Goal: Find specific page/section: Find specific page/section

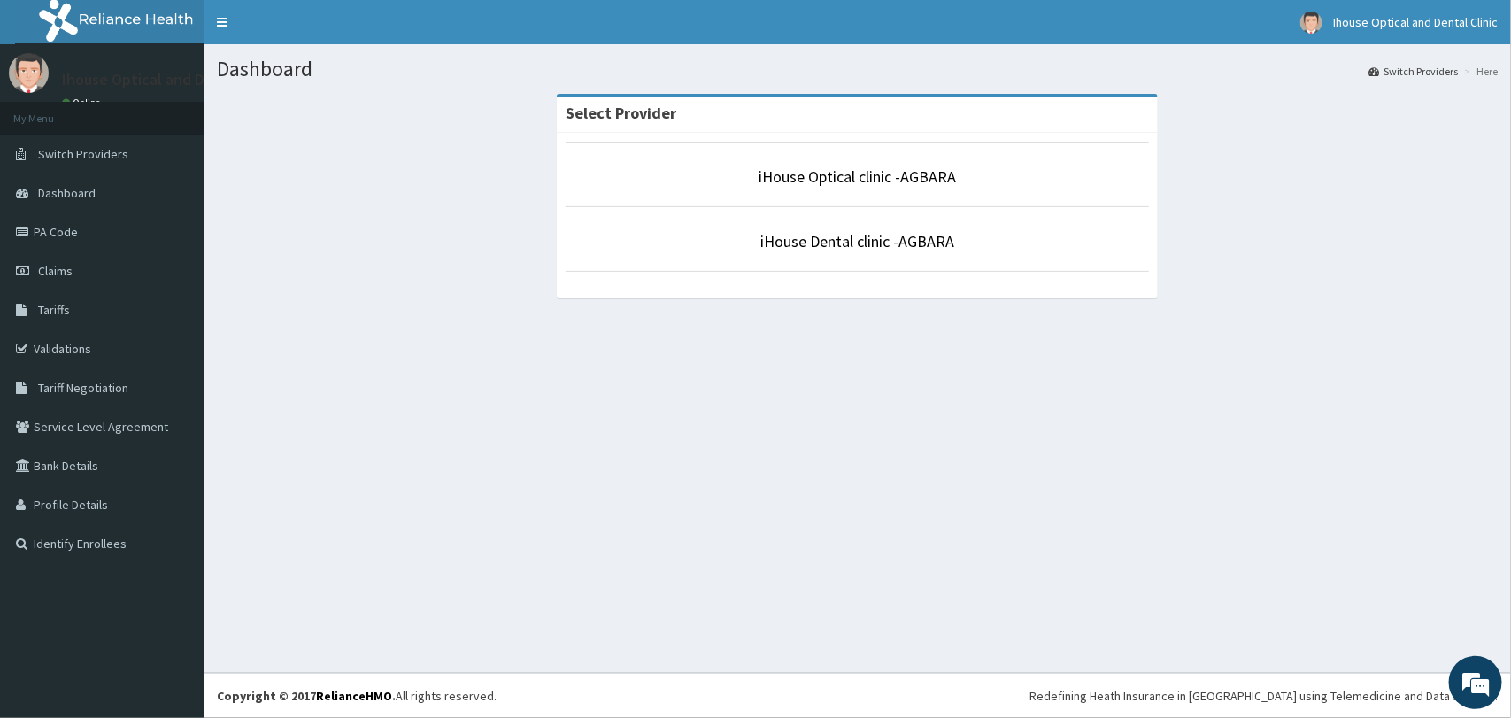
click at [781, 191] on li "iHouse Optical clinic -AGBARA" at bounding box center [857, 174] width 583 height 65
click at [829, 182] on link "iHouse Optical clinic -AGBARA" at bounding box center [856, 176] width 197 height 20
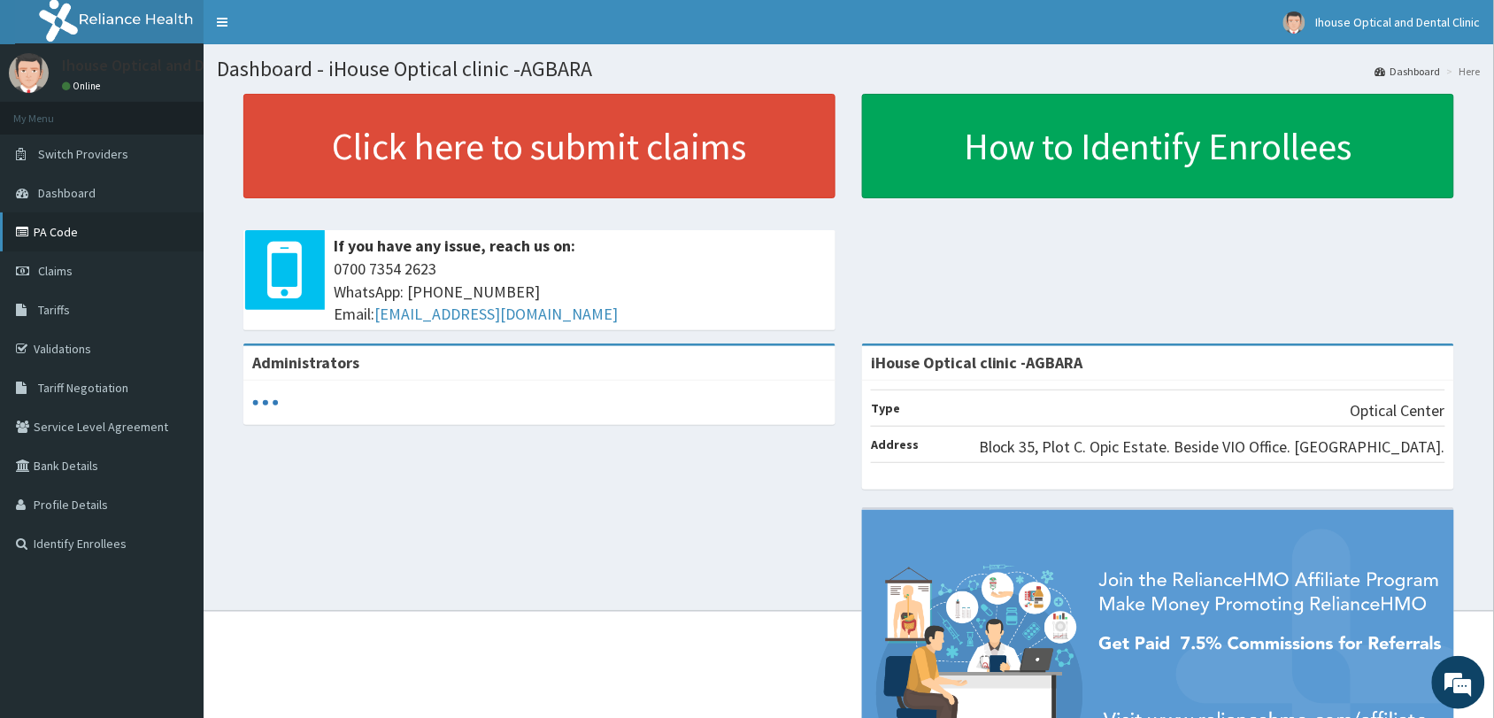
click at [118, 243] on link "PA Code" at bounding box center [102, 231] width 204 height 39
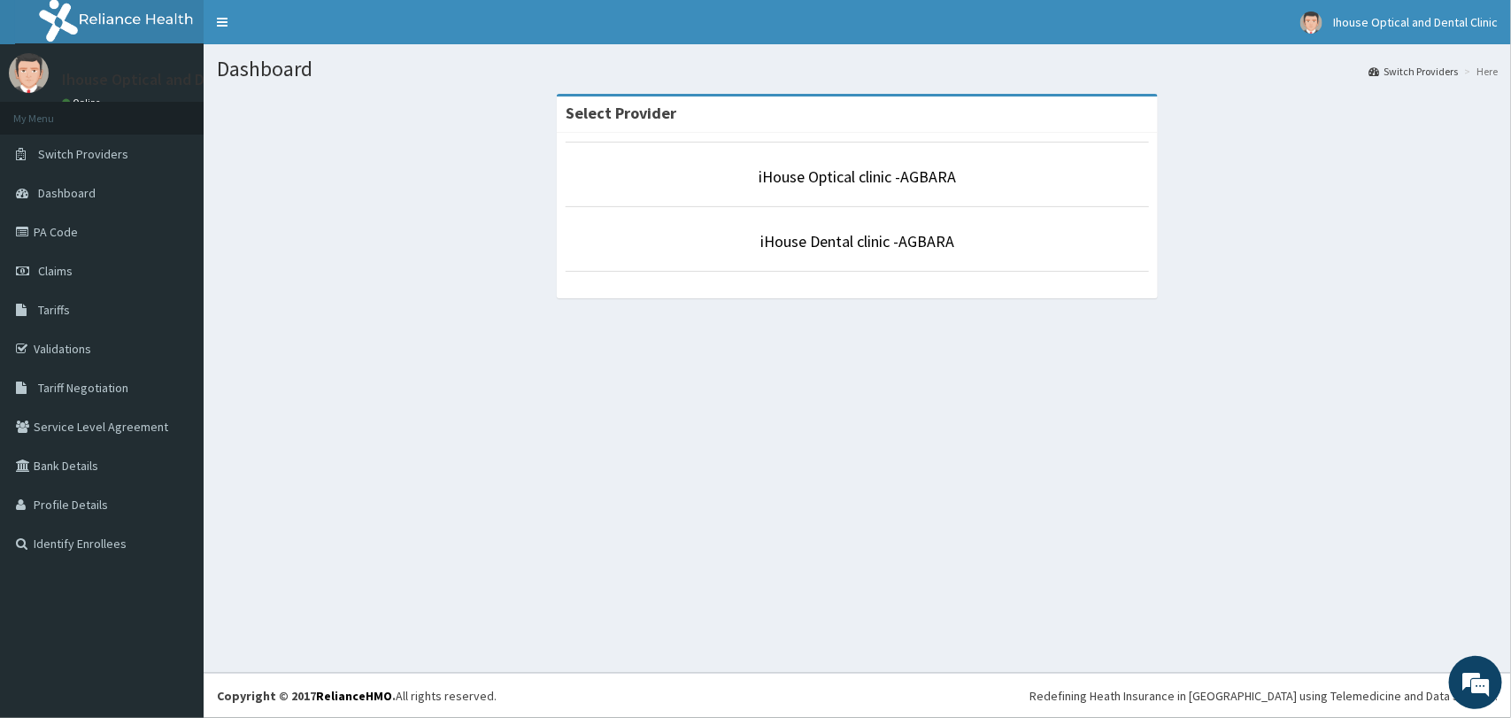
click at [794, 227] on li "iHouse Dental clinic -AGBARA" at bounding box center [857, 238] width 583 height 65
click at [810, 239] on link "iHouse Dental clinic -AGBARA" at bounding box center [857, 241] width 194 height 20
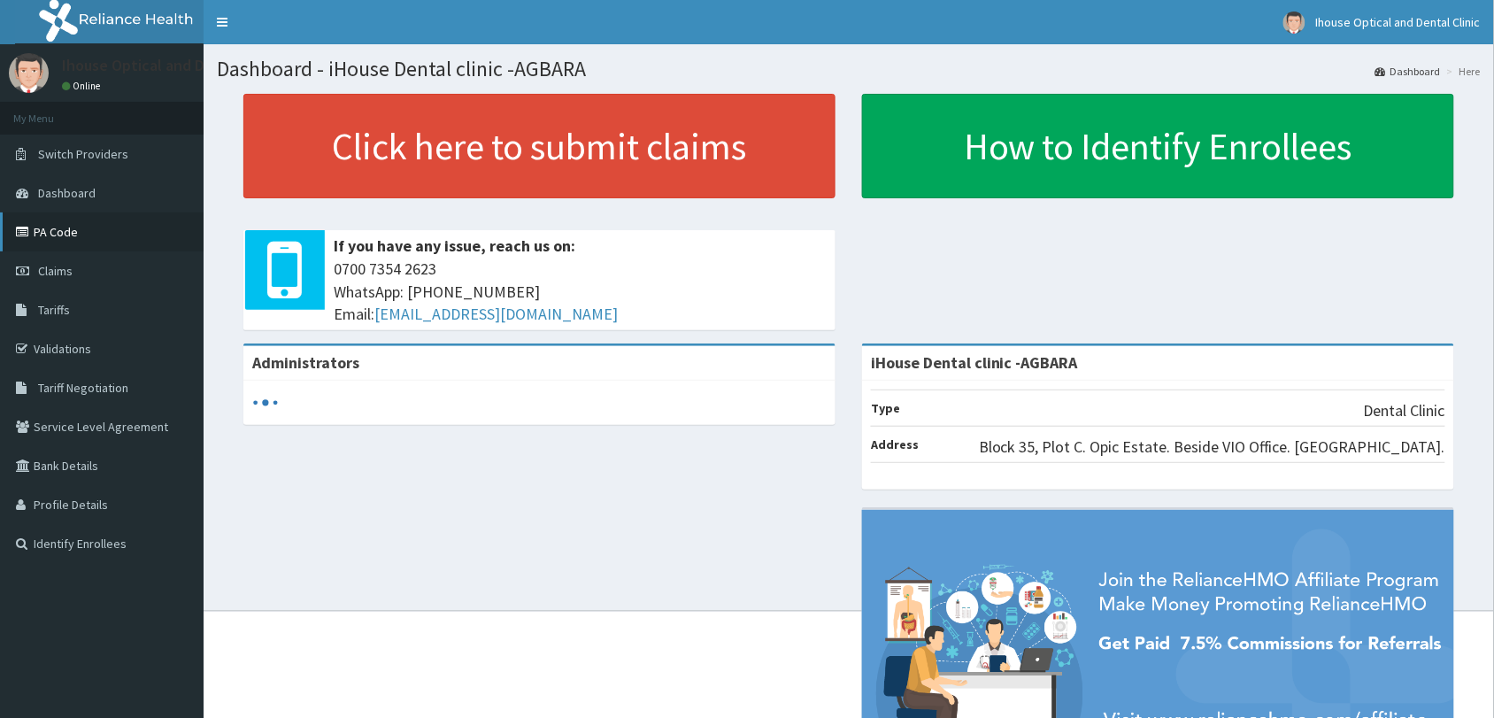
click at [42, 242] on link "PA Code" at bounding box center [102, 231] width 204 height 39
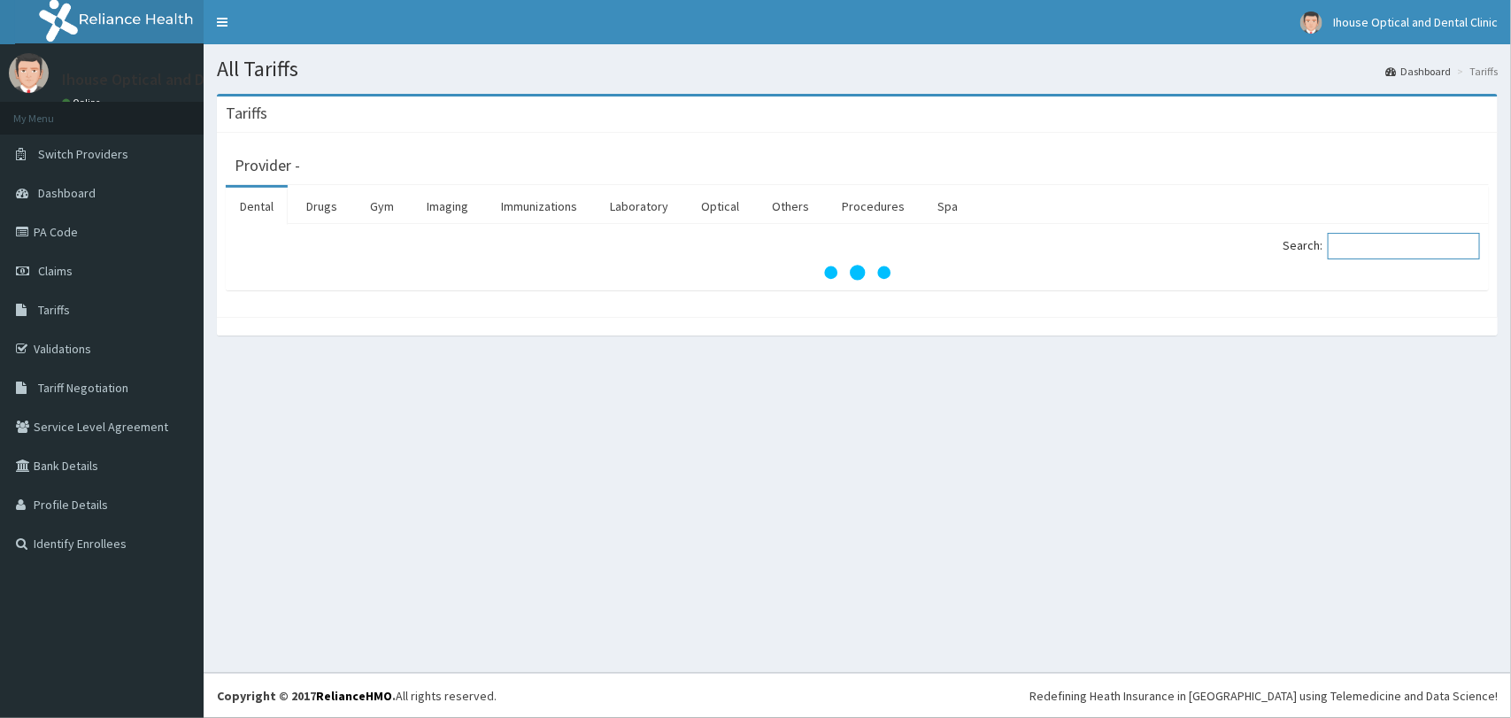
click at [1355, 242] on input "Search:" at bounding box center [1404, 246] width 152 height 27
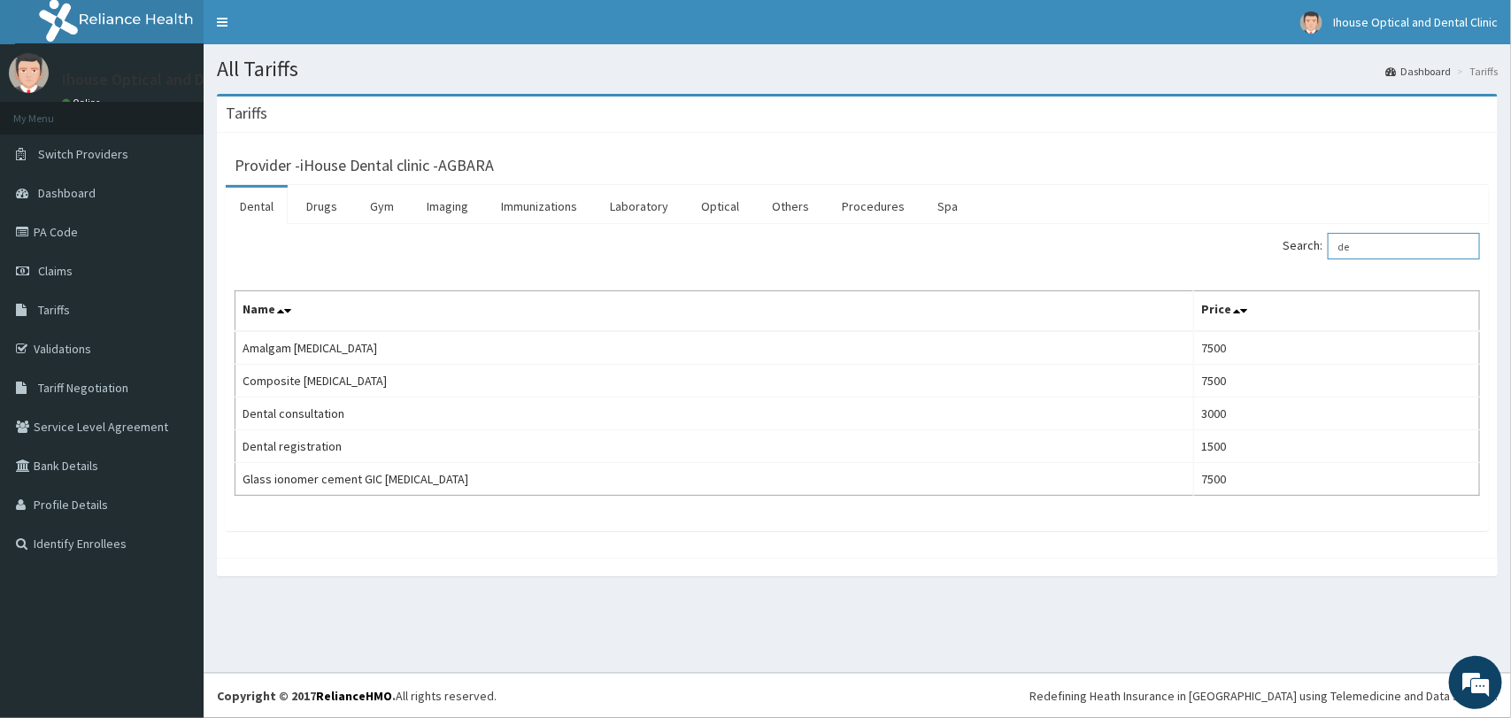
type input "d"
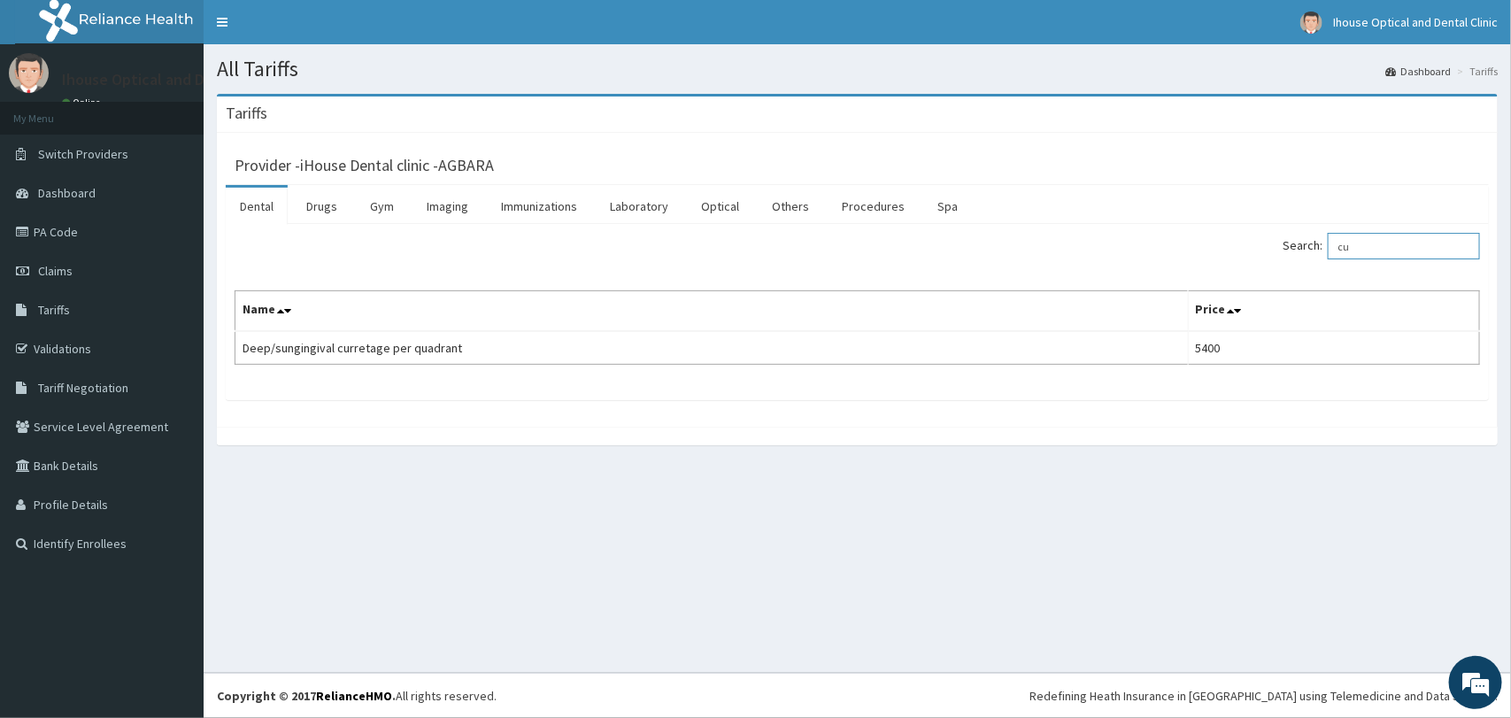
type input "c"
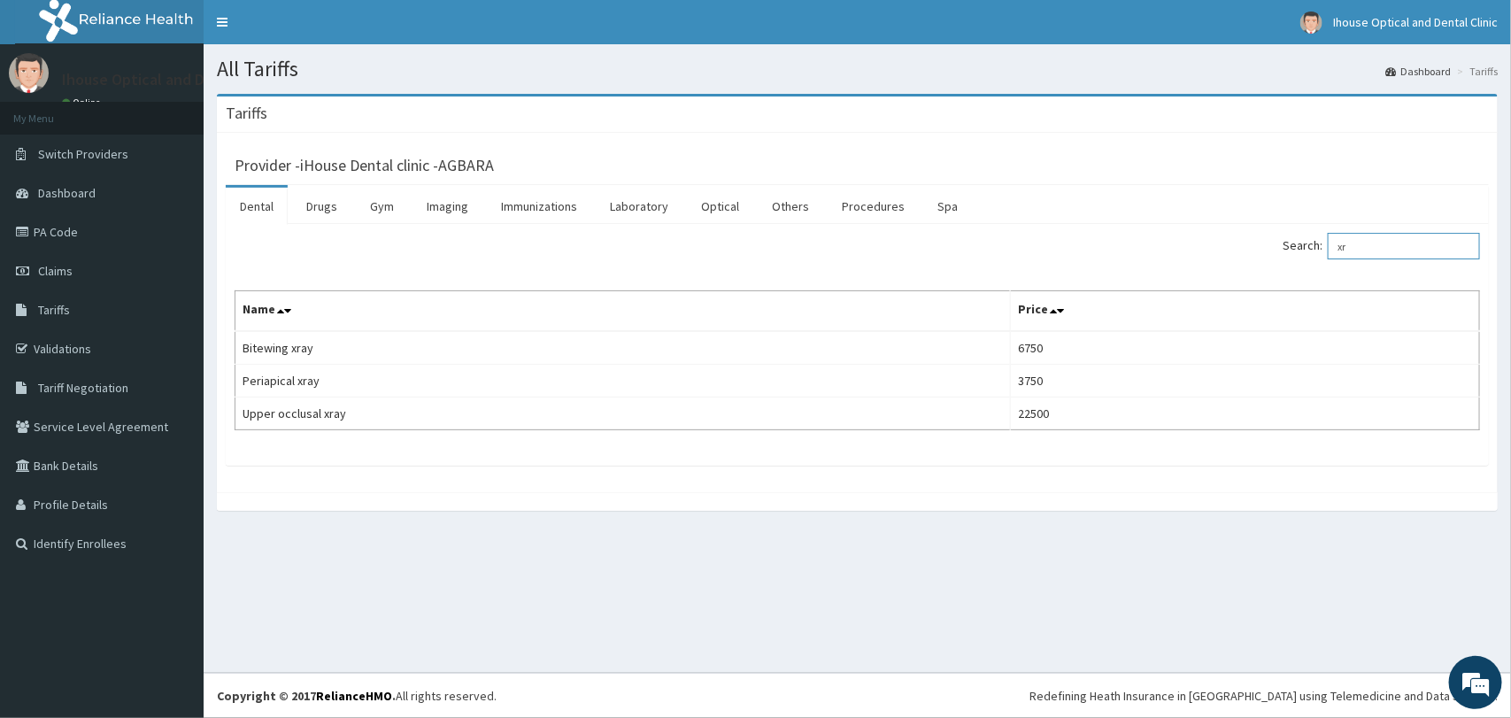
type input "x"
type input "a"
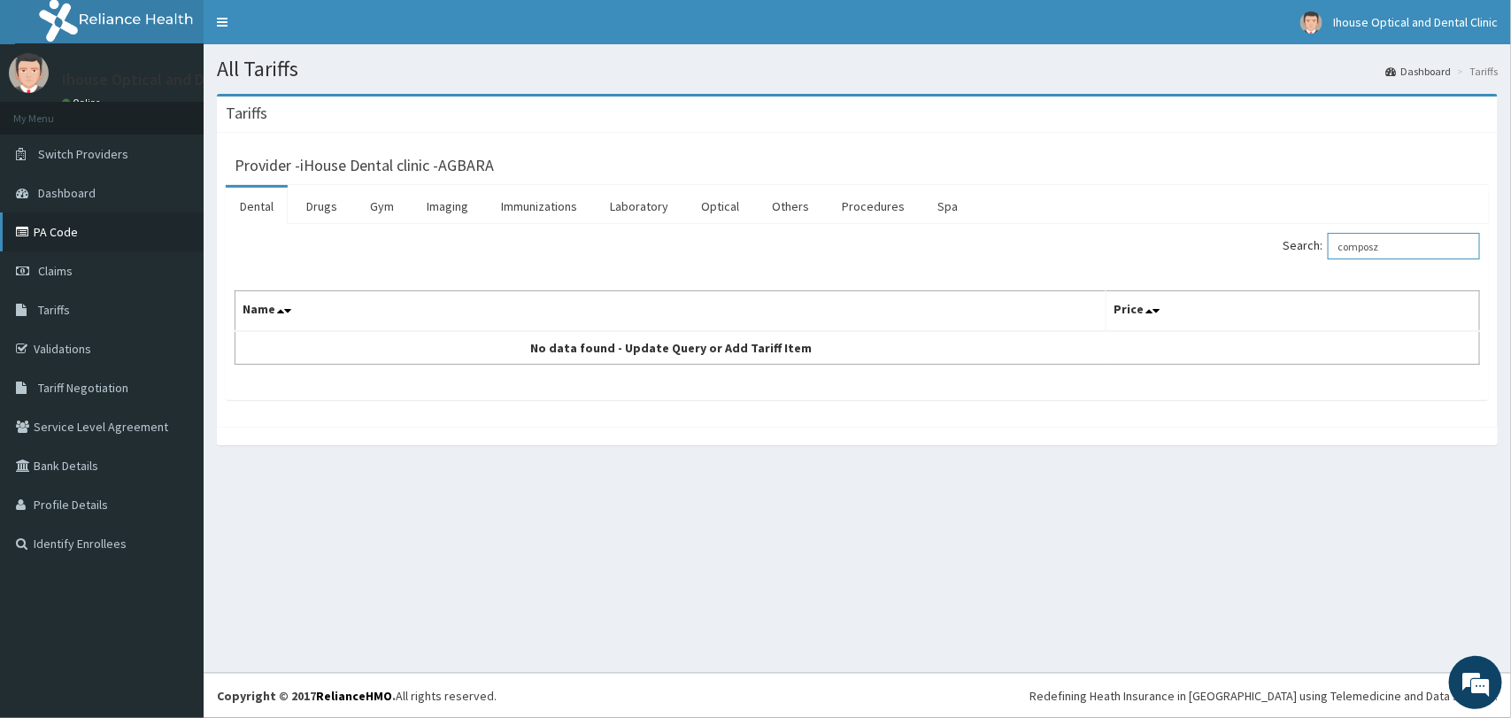
type input "composz"
click at [85, 232] on link "PA Code" at bounding box center [102, 231] width 204 height 39
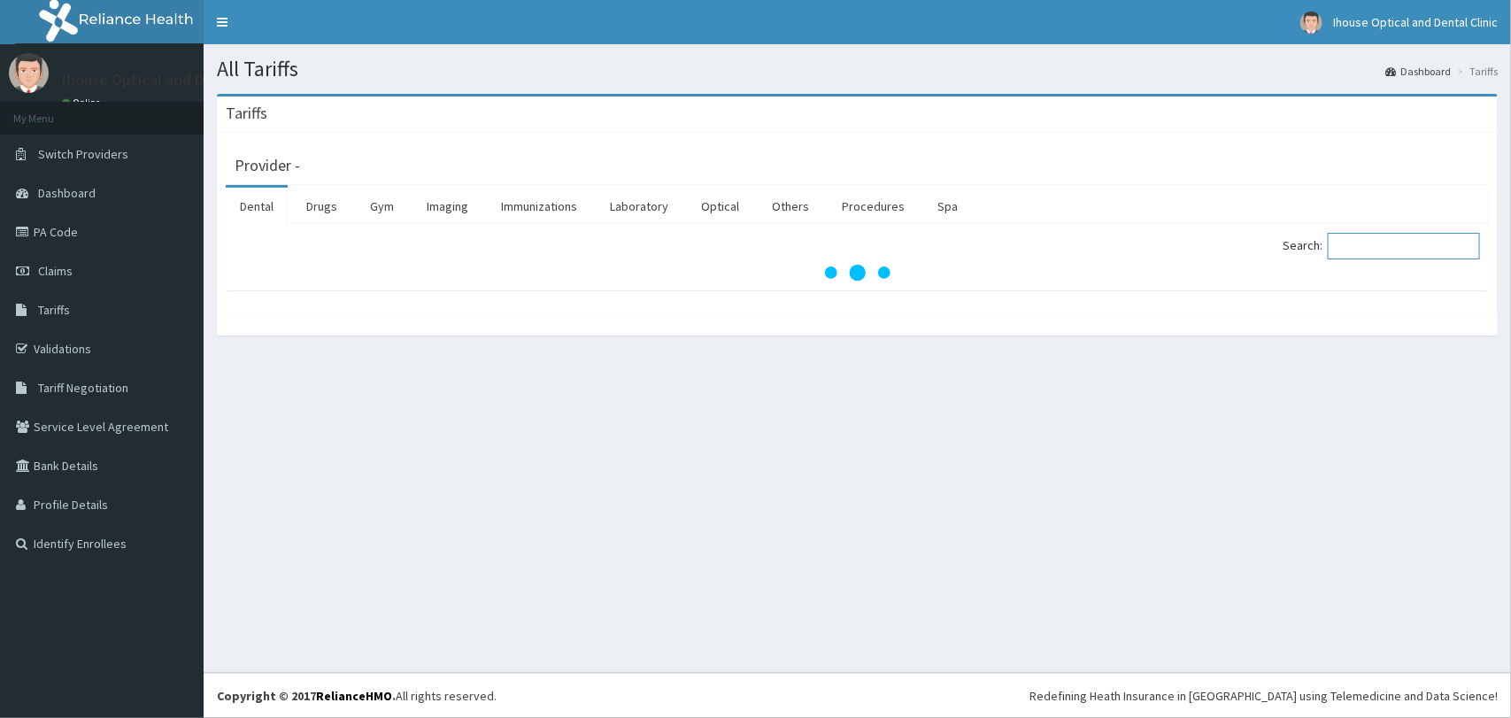
click at [1373, 258] on input "Search:" at bounding box center [1404, 246] width 152 height 27
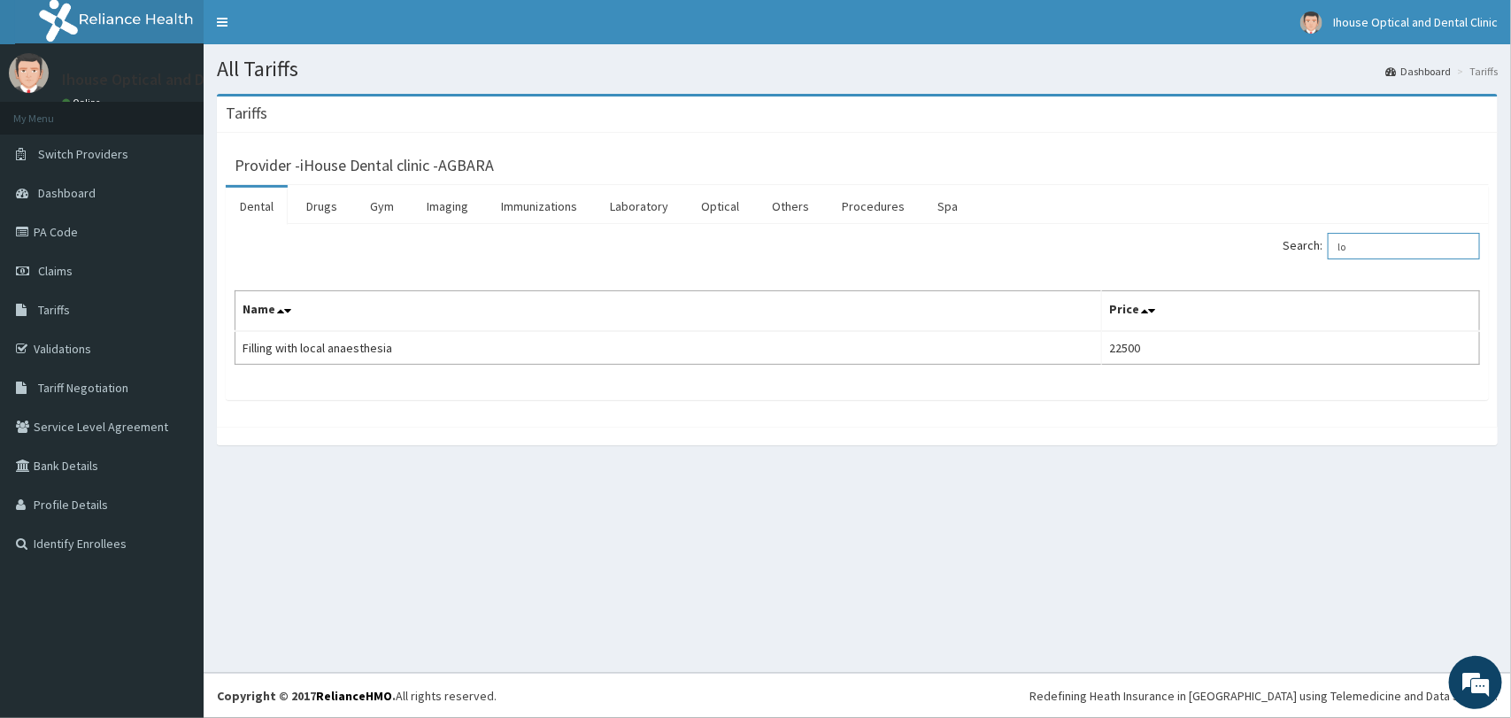
type input "l"
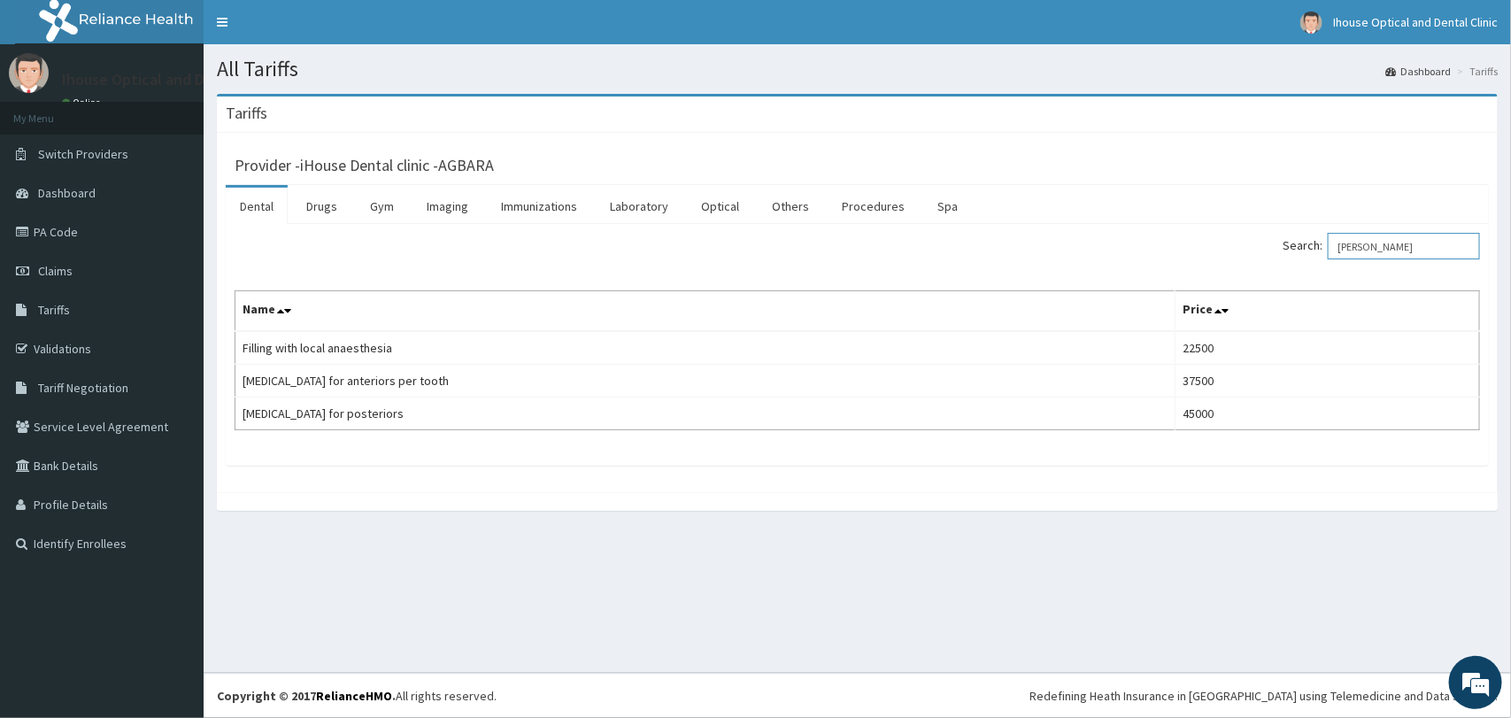
click at [1399, 246] on input "[PERSON_NAME]" at bounding box center [1404, 246] width 152 height 27
type input "a"
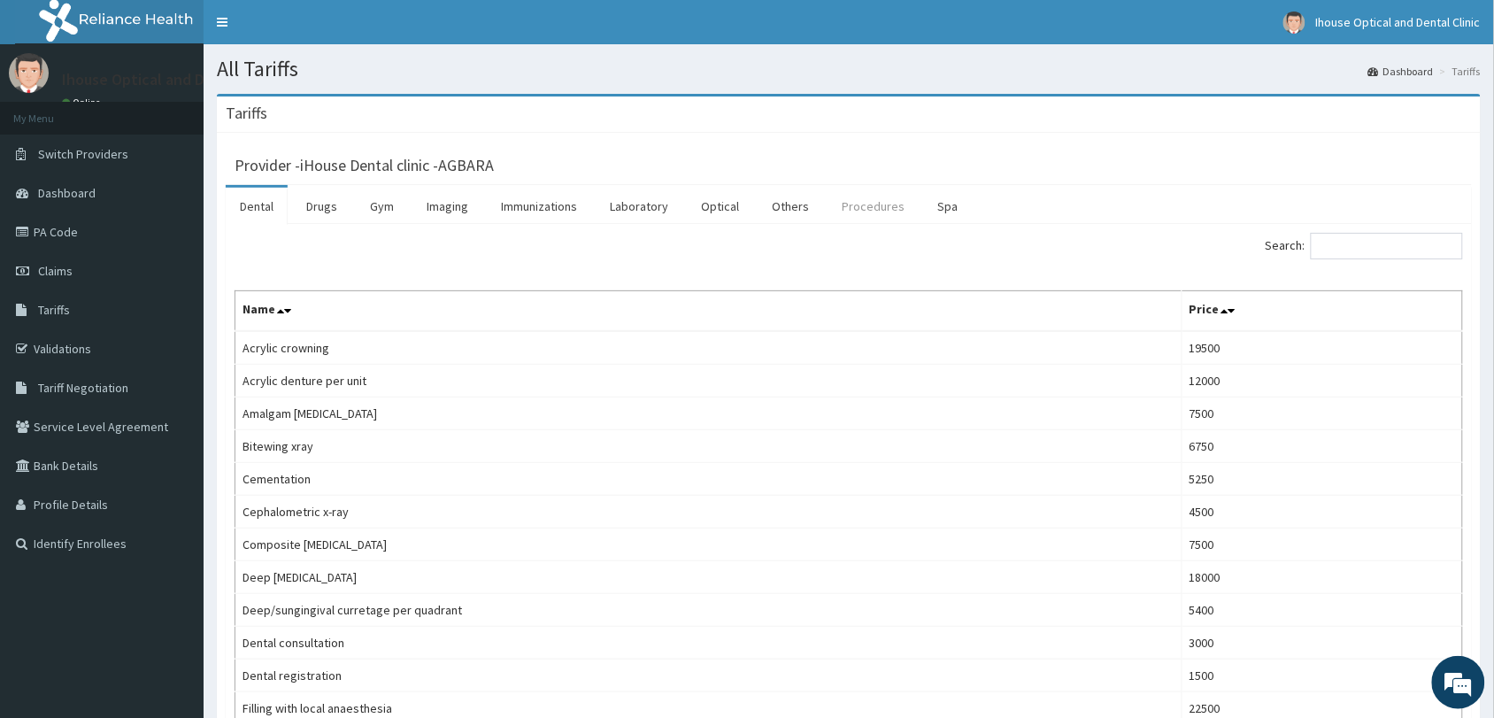
drag, startPoint x: 1410, startPoint y: 156, endPoint x: 886, endPoint y: 202, distance: 526.0
click at [886, 202] on link "Procedures" at bounding box center [872, 206] width 91 height 37
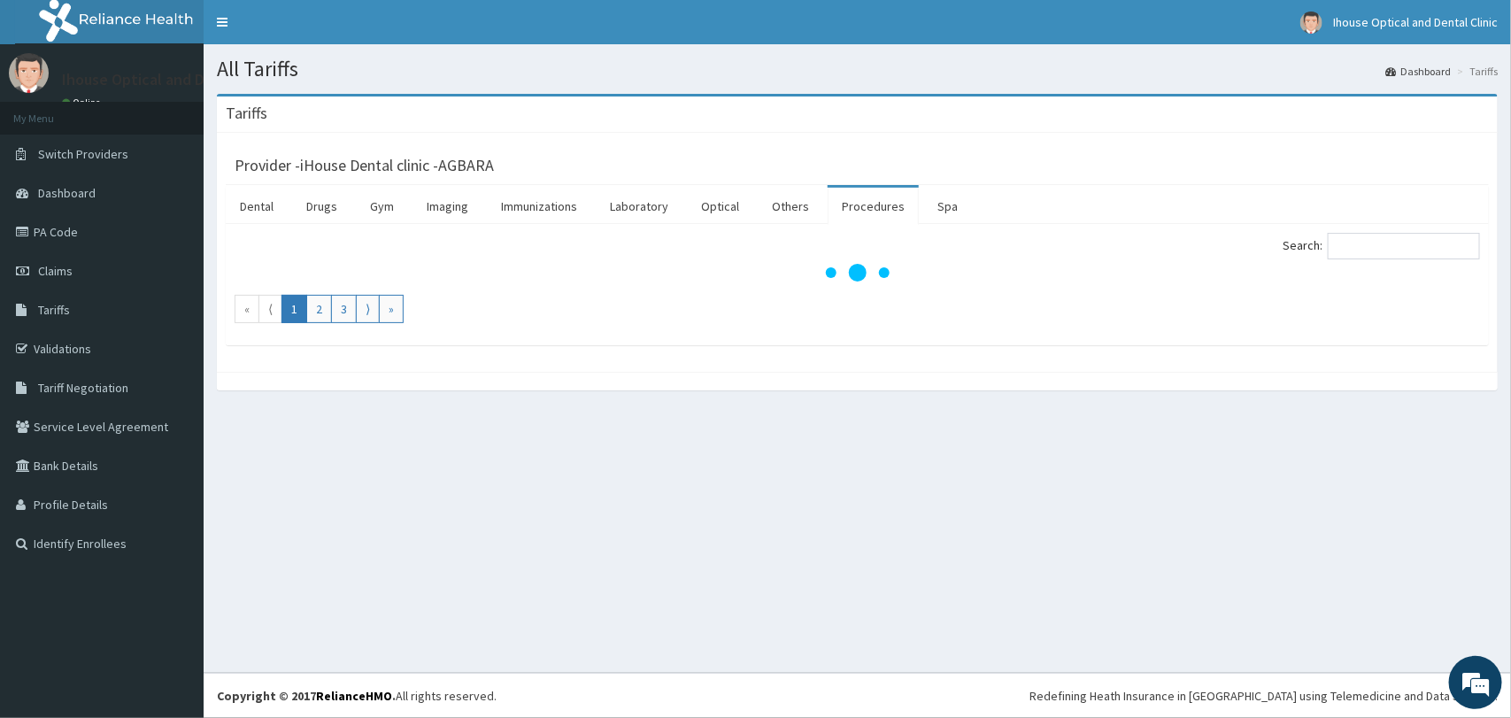
click at [1365, 259] on div "Search:" at bounding box center [1176, 248] width 610 height 31
click at [1377, 245] on input "Search:" at bounding box center [1404, 246] width 152 height 27
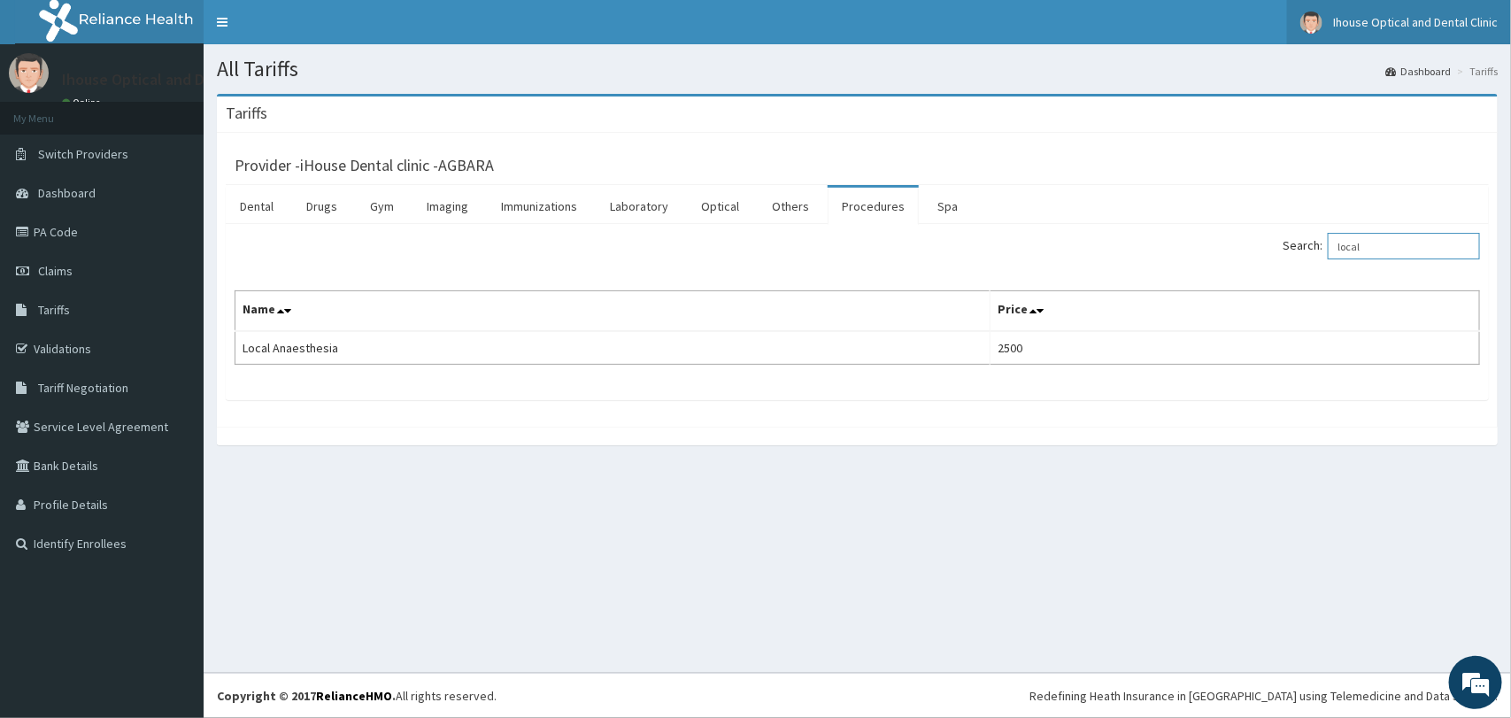
type input "local"
